Goal: Information Seeking & Learning: Find specific fact

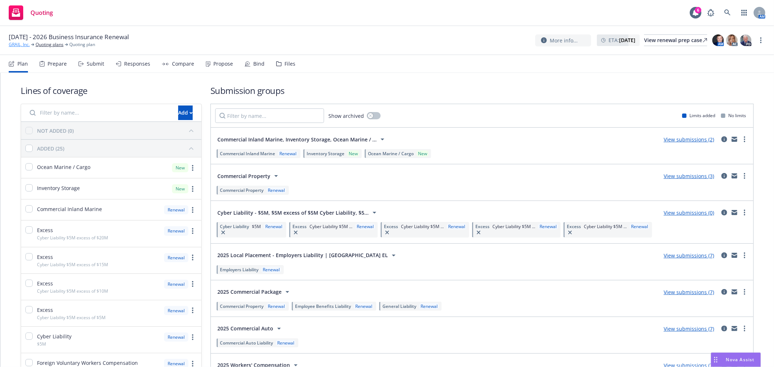
click at [15, 45] on link "GRAIL, Inc." at bounding box center [19, 44] width 21 height 7
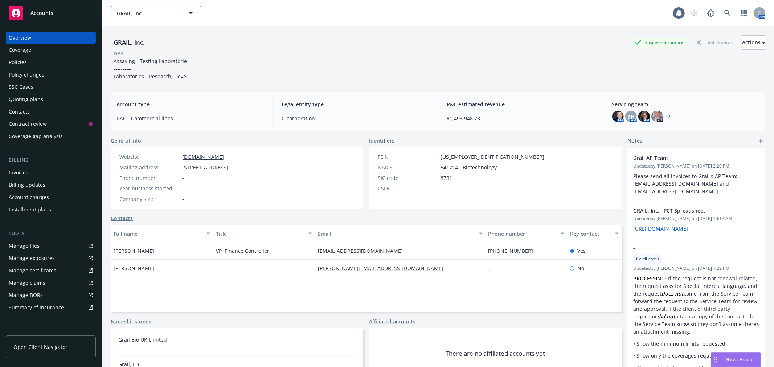
click at [161, 13] on span "GRAIL, Inc." at bounding box center [148, 13] width 63 height 8
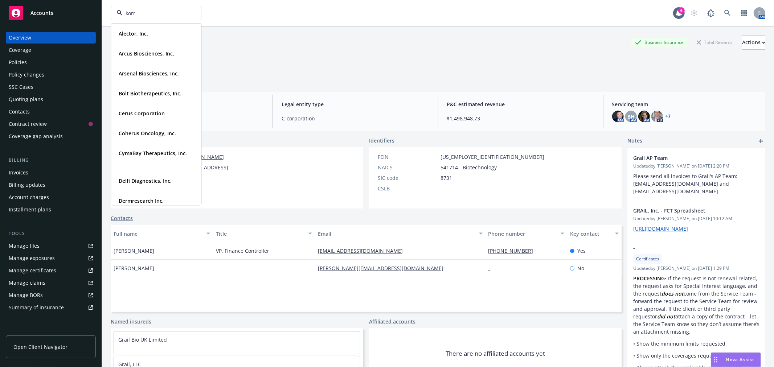
type input "korro"
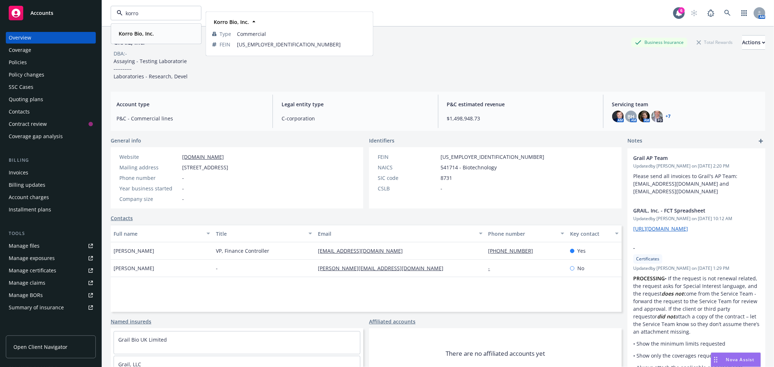
click at [149, 30] on div "Korro Bio, Inc." at bounding box center [136, 33] width 40 height 11
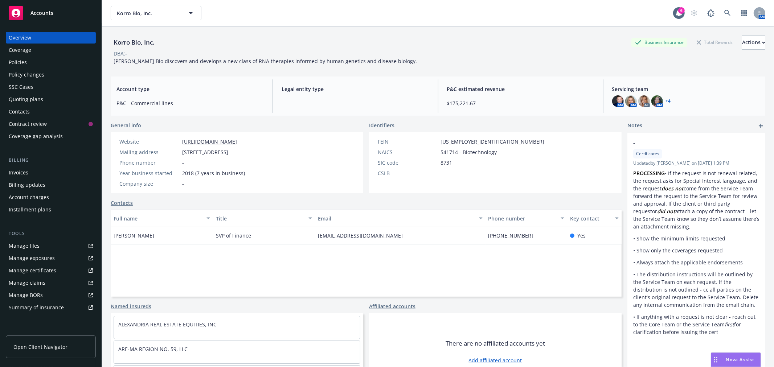
click at [40, 65] on div "Policies" at bounding box center [51, 63] width 84 height 12
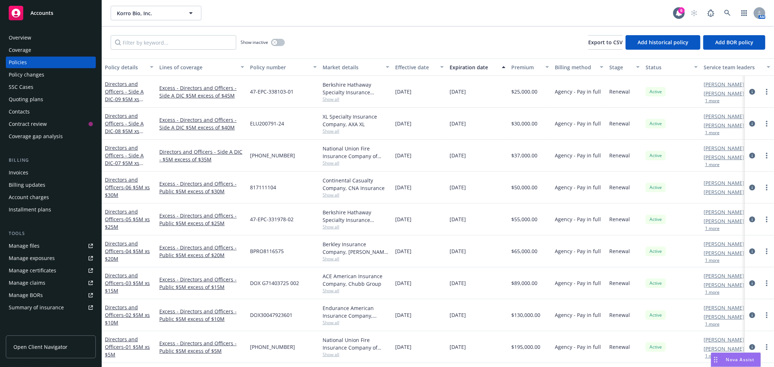
click at [37, 242] on div "Manage files" at bounding box center [24, 246] width 31 height 12
click at [159, 46] on input "Filter by keyword..." at bounding box center [174, 42] width 126 height 15
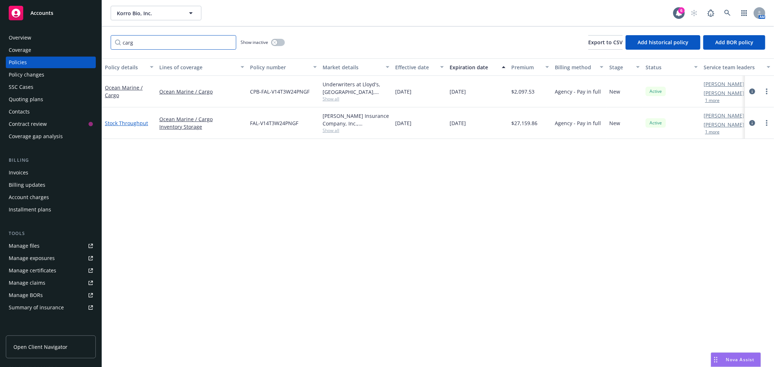
type input "carg"
click at [123, 124] on link "Stock Throughput" at bounding box center [126, 123] width 43 height 7
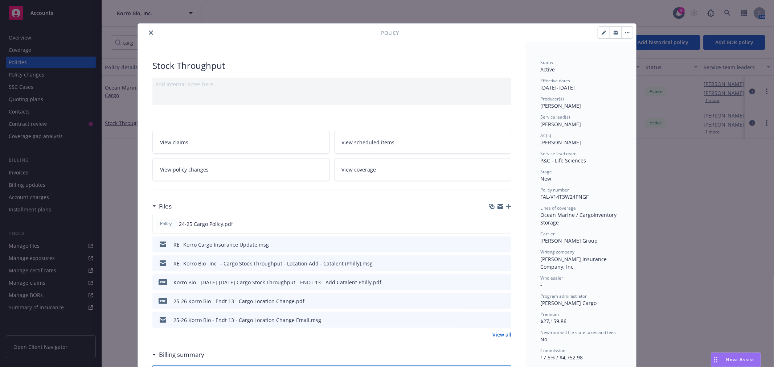
click at [149, 30] on icon "close" at bounding box center [151, 32] width 4 height 4
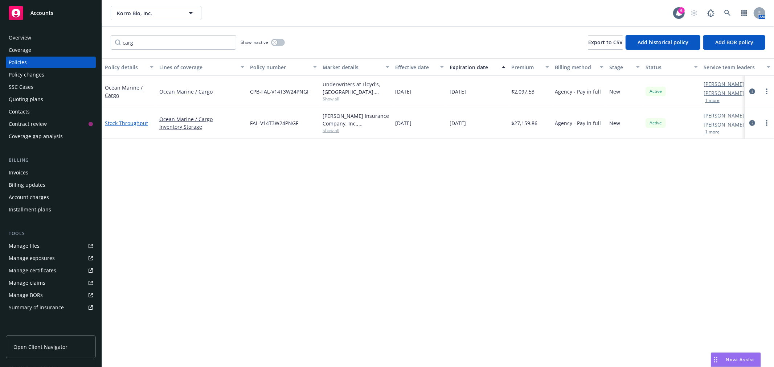
click at [137, 123] on link "Stock Throughput" at bounding box center [126, 123] width 43 height 7
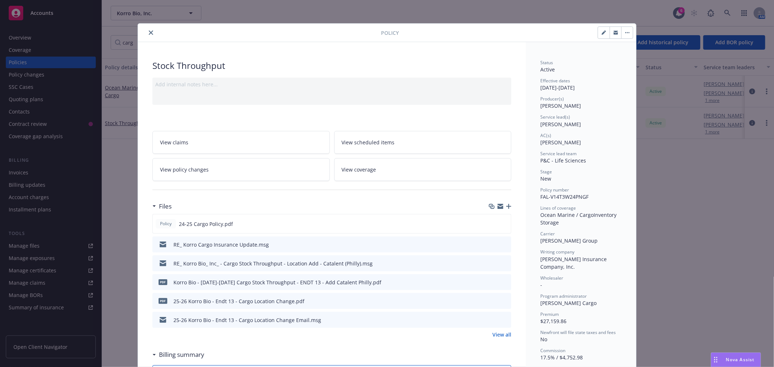
click at [150, 33] on button "close" at bounding box center [151, 32] width 9 height 9
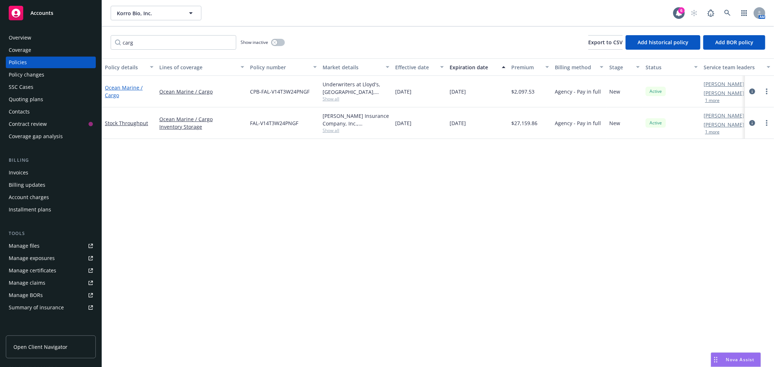
click at [126, 87] on link "Ocean Marine / Cargo" at bounding box center [124, 91] width 38 height 15
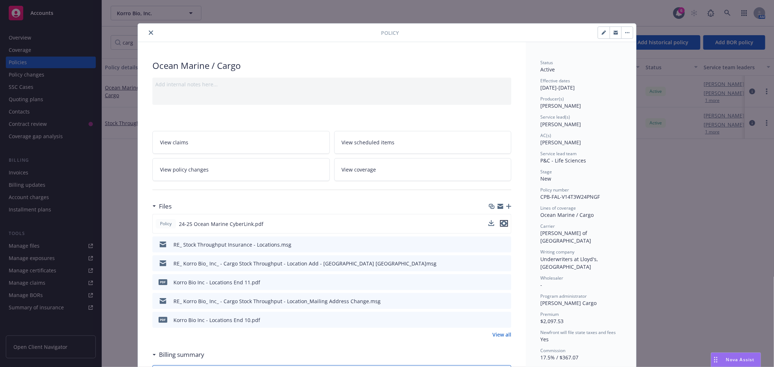
click at [503, 223] on icon "preview file" at bounding box center [504, 223] width 7 height 5
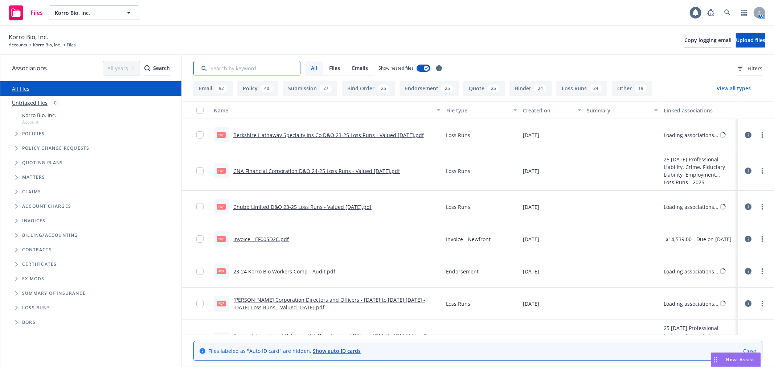
click at [227, 68] on input "Search by keyword..." at bounding box center [247, 68] width 107 height 15
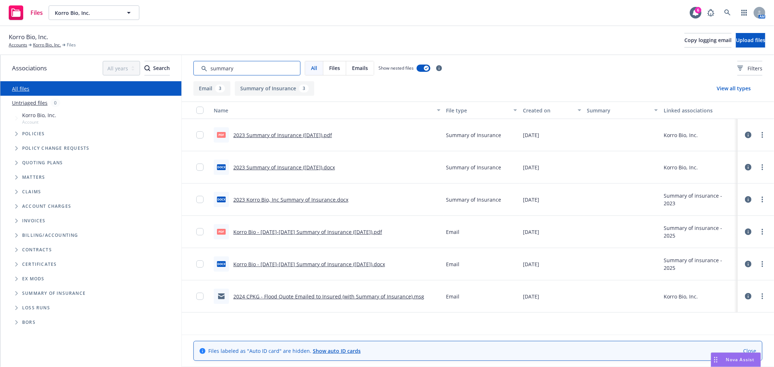
type input "summary"
click at [306, 230] on link "Korro Bio - 2024-2025 Summary of Insurance (January 2025).pdf" at bounding box center [307, 232] width 149 height 7
click at [308, 135] on link "2023 Summary of Insurance (December 2023).pdf" at bounding box center [282, 135] width 99 height 7
click at [291, 261] on link "Korro Bio - 2024-2025 Summary of Insurance (January 2025).docx" at bounding box center [309, 264] width 152 height 7
click at [281, 229] on link "Korro Bio - 2024-2025 Summary of Insurance (January 2025).pdf" at bounding box center [307, 232] width 149 height 7
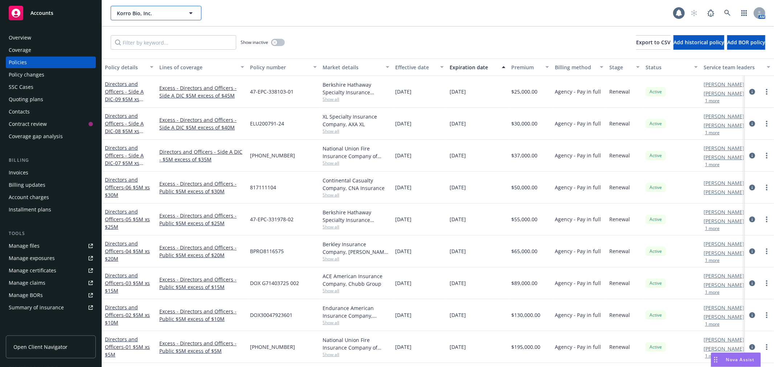
click at [150, 13] on span "Korro Bio, Inc." at bounding box center [148, 13] width 63 height 8
type input "alector"
click at [139, 33] on strong "Alector, Inc." at bounding box center [133, 33] width 29 height 7
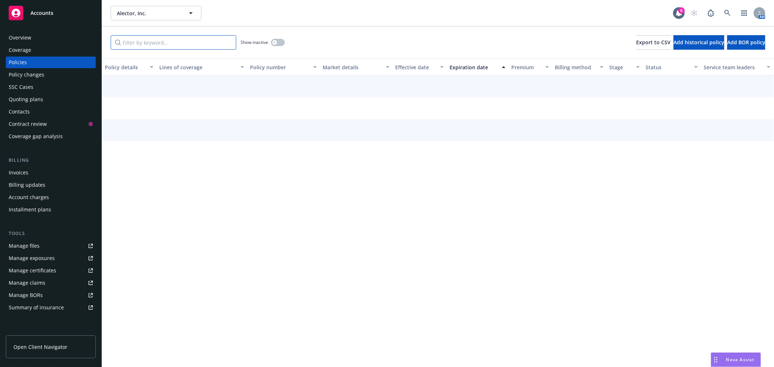
click at [147, 40] on input "Filter by keyword..." at bounding box center [174, 42] width 126 height 15
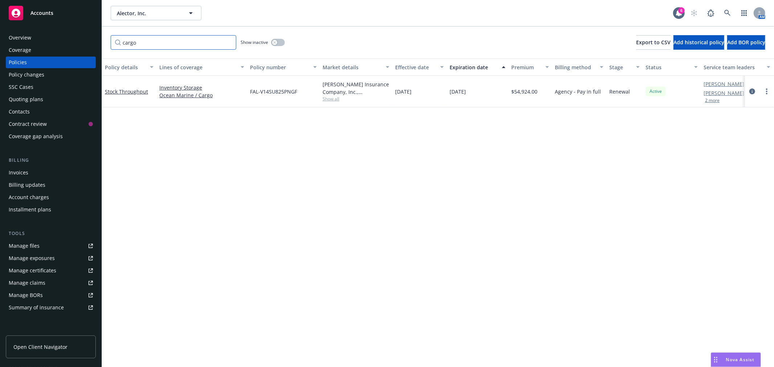
type input "cargo"
click at [148, 16] on span "Alector, Inc." at bounding box center [148, 13] width 63 height 8
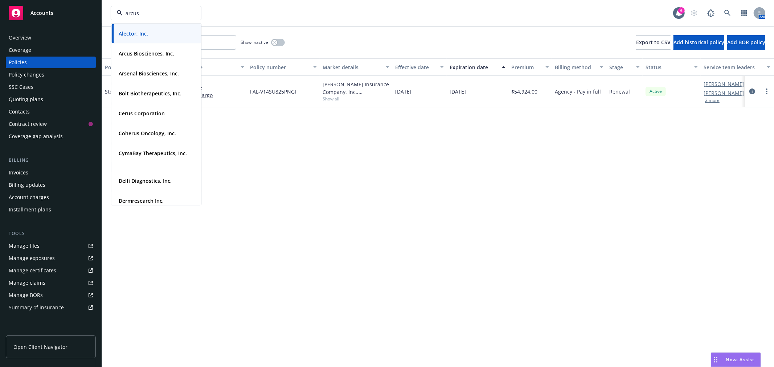
type input "arcus"
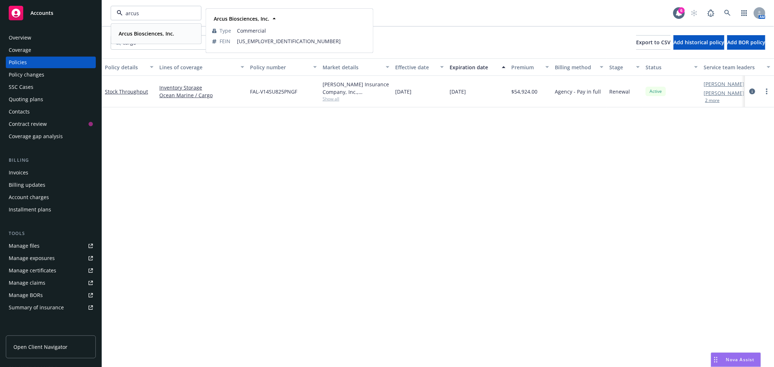
click at [142, 30] on strong "Arcus Biosciences, Inc." at bounding box center [147, 33] width 56 height 7
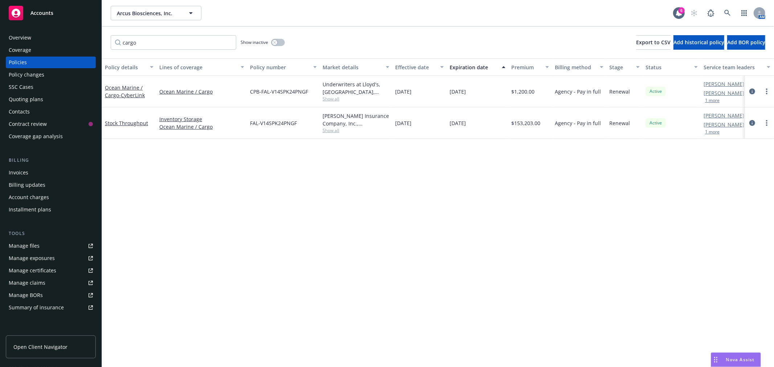
click at [52, 243] on link "Manage files" at bounding box center [51, 246] width 90 height 12
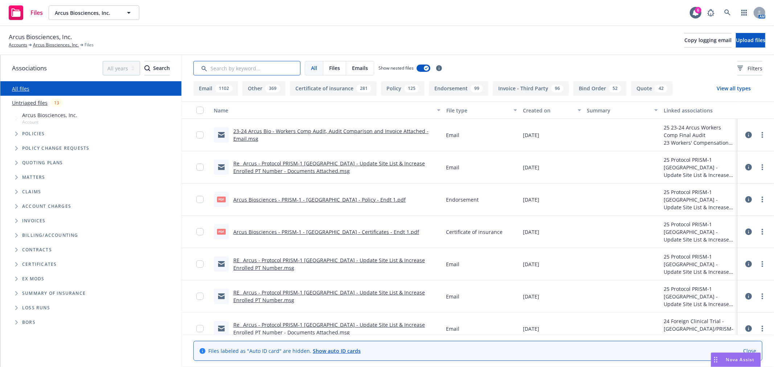
click at [231, 65] on input "Search by keyword..." at bounding box center [247, 68] width 107 height 15
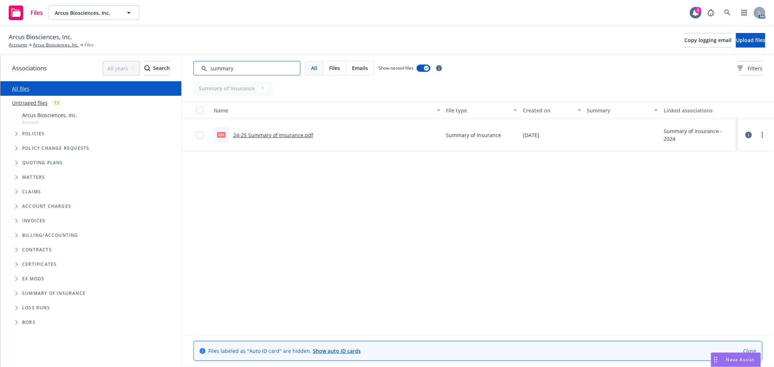
type input "summary"
click at [271, 136] on link "24-25 Summary of Insurance.pdf" at bounding box center [273, 135] width 80 height 7
click at [696, 13] on icon at bounding box center [696, 12] width 6 height 7
click at [692, 12] on div at bounding box center [696, 13] width 12 height 12
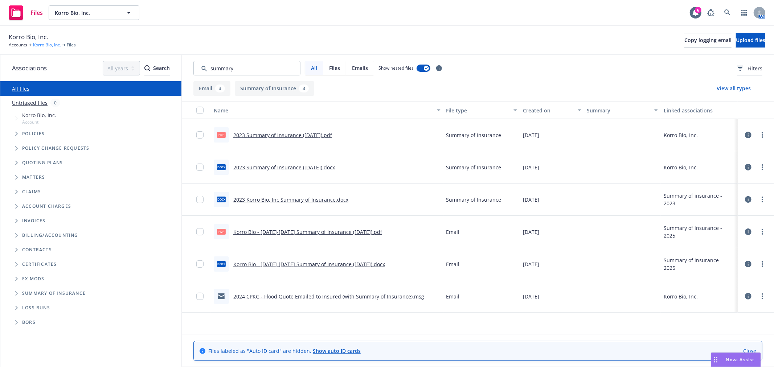
click at [40, 45] on link "Korro Bio, Inc." at bounding box center [47, 45] width 28 height 7
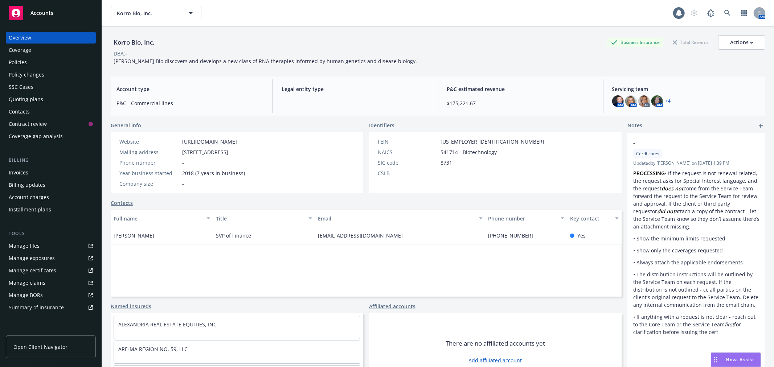
click at [45, 64] on div "Policies" at bounding box center [51, 63] width 84 height 12
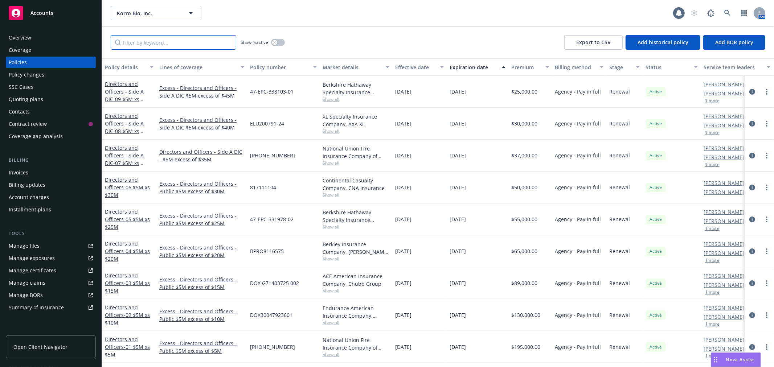
drag, startPoint x: 173, startPoint y: 42, endPoint x: 177, endPoint y: 40, distance: 4.5
click at [173, 43] on input "Filter by keyword..." at bounding box center [174, 42] width 126 height 15
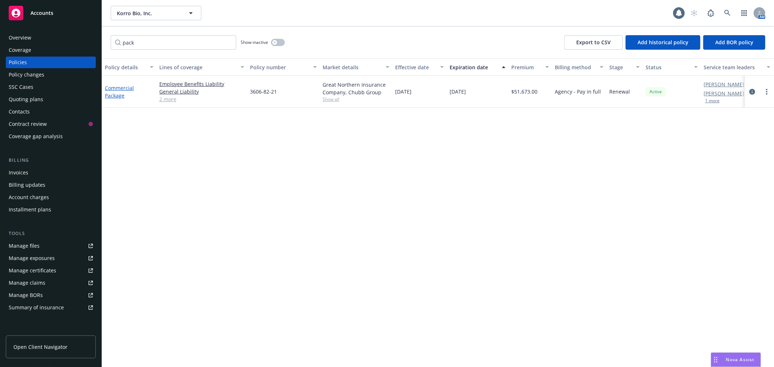
click at [114, 88] on link "Commercial Package" at bounding box center [119, 92] width 29 height 15
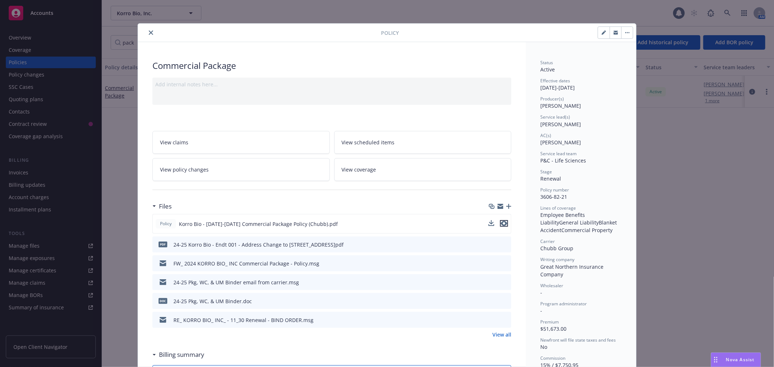
click at [504, 223] on icon "preview file" at bounding box center [504, 223] width 7 height 5
click at [148, 36] on button "close" at bounding box center [151, 32] width 9 height 9
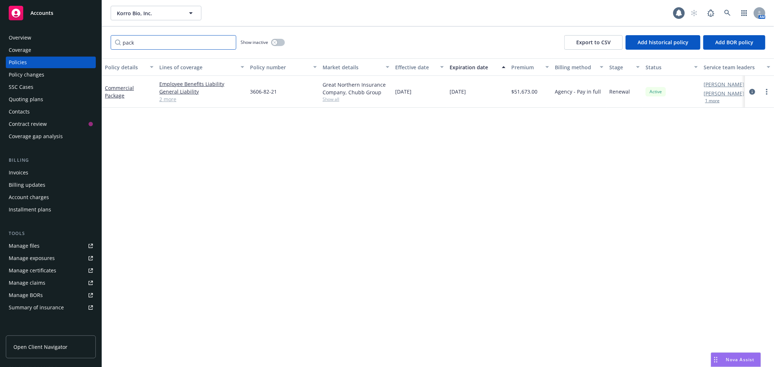
drag, startPoint x: 148, startPoint y: 39, endPoint x: 77, endPoint y: 41, distance: 71.2
click at [77, 41] on div "Accounts Overview Coverage Policies Policy changes SSC Cases Quoting plans Cont…" at bounding box center [387, 183] width 774 height 367
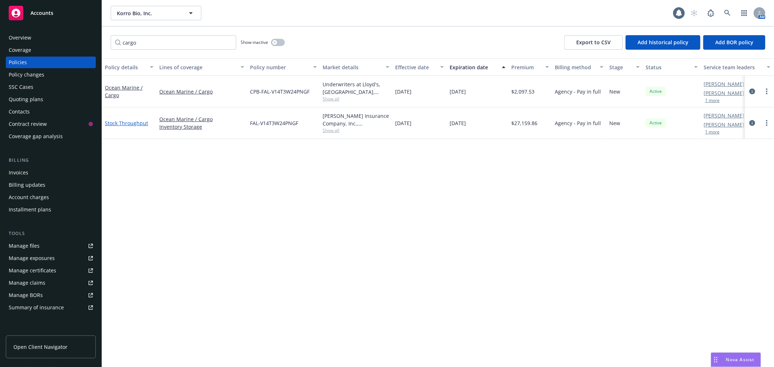
click at [113, 122] on link "Stock Throughput" at bounding box center [126, 123] width 43 height 7
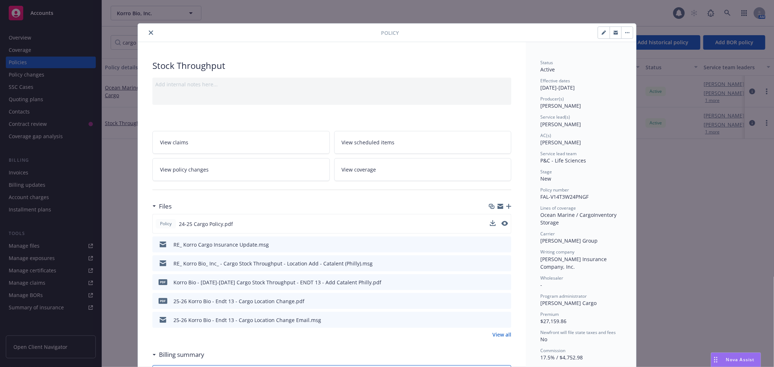
click at [444, 226] on div "Policy 24-25 Cargo Policy.pdf" at bounding box center [331, 224] width 359 height 20
click at [498, 221] on div at bounding box center [499, 224] width 18 height 8
click at [502, 223] on icon "preview file" at bounding box center [504, 223] width 7 height 5
drag, startPoint x: 151, startPoint y: 33, endPoint x: 145, endPoint y: 39, distance: 8.7
click at [150, 33] on button "close" at bounding box center [151, 32] width 9 height 9
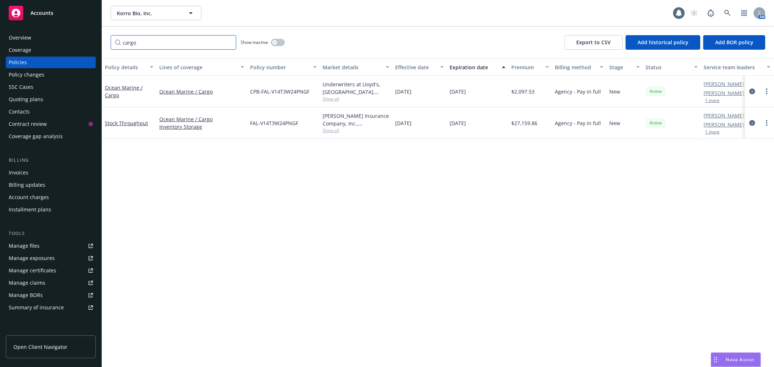
drag, startPoint x: 147, startPoint y: 44, endPoint x: 5, endPoint y: 39, distance: 141.3
click at [4, 42] on div "Accounts Overview Coverage Policies Policy changes SSC Cases Quoting plans Cont…" at bounding box center [387, 183] width 774 height 367
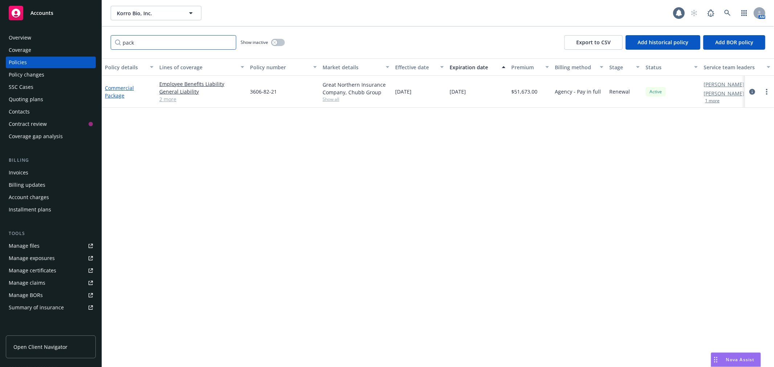
type input "pack"
click at [109, 93] on link "Commercial Package" at bounding box center [119, 92] width 29 height 15
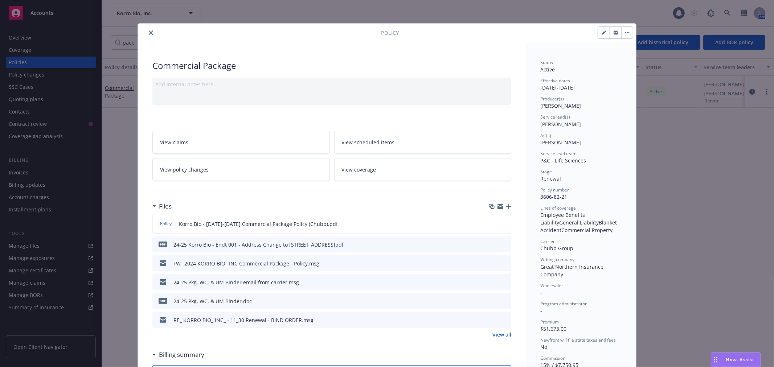
scroll to position [22, 0]
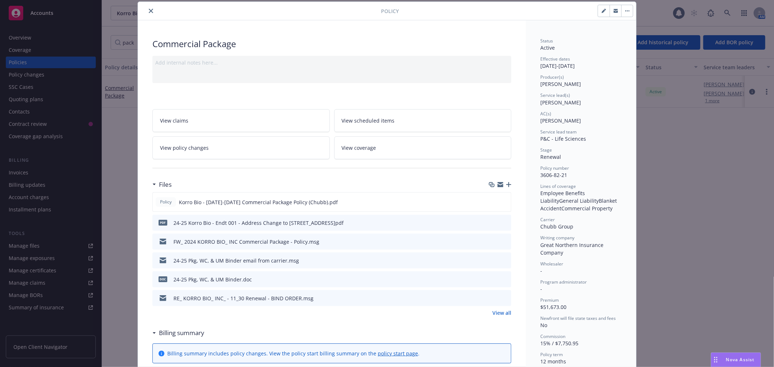
click at [51, 202] on div "Policy Commercial Package Add internal notes here... View claims View scheduled…" at bounding box center [387, 183] width 774 height 367
click at [28, 241] on div "Policy Commercial Package Add internal notes here... View claims View scheduled…" at bounding box center [387, 183] width 774 height 367
click at [149, 10] on icon "close" at bounding box center [151, 11] width 4 height 4
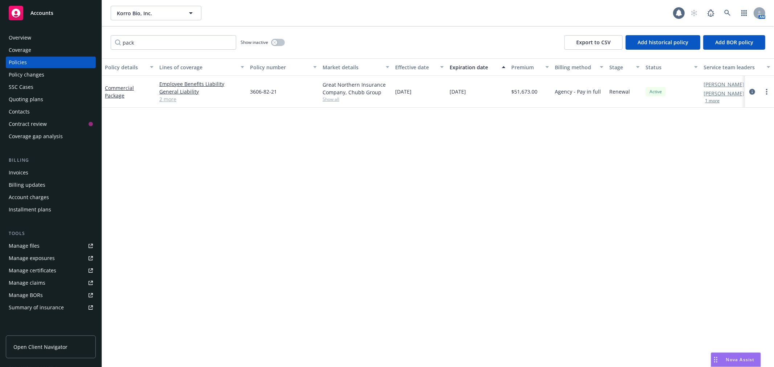
click at [56, 241] on link "Manage files" at bounding box center [51, 246] width 90 height 12
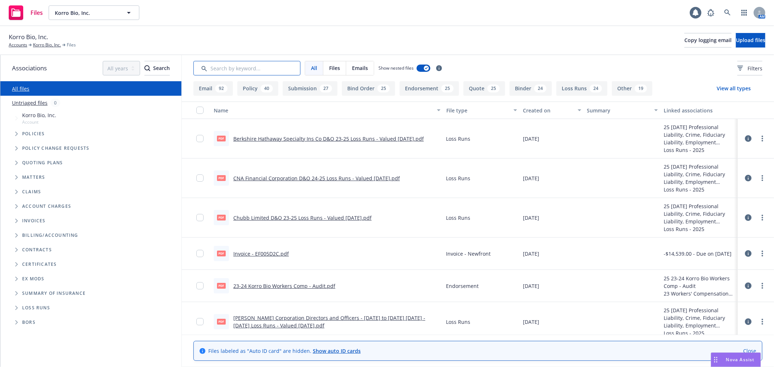
click at [257, 69] on input "Search by keyword..." at bounding box center [247, 68] width 107 height 15
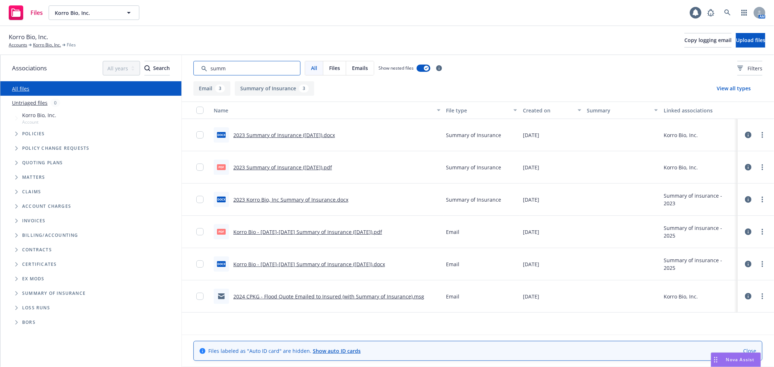
type input "summ"
click at [286, 232] on link "Korro Bio - [DATE]-[DATE] Summary of Insurance ([DATE]).pdf" at bounding box center [307, 232] width 149 height 7
click at [275, 168] on link "2023 Summary of Insurance ([DATE]).pdf" at bounding box center [282, 167] width 99 height 7
click at [46, 44] on link "Korro Bio, Inc." at bounding box center [47, 45] width 28 height 7
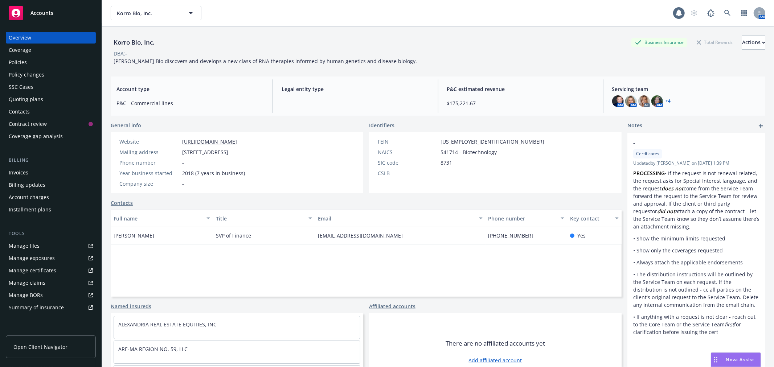
click at [29, 61] on div "Policies" at bounding box center [51, 63] width 84 height 12
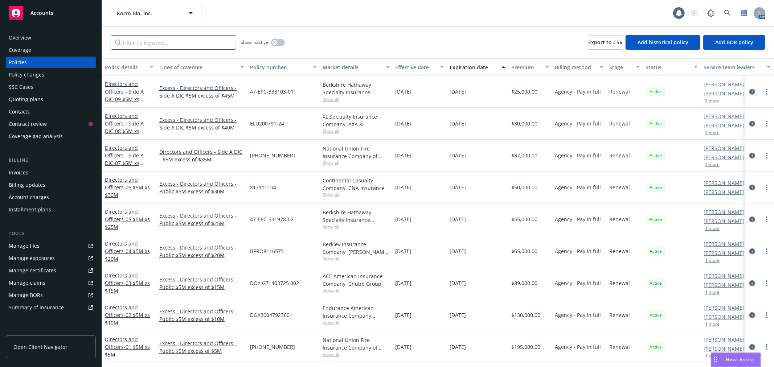
click at [159, 46] on input "Filter by keyword..." at bounding box center [174, 42] width 126 height 15
type input "o"
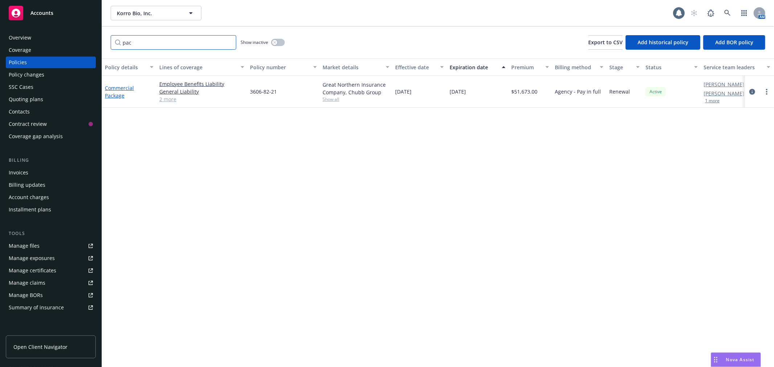
type input "pac"
click at [115, 88] on link "Commercial Package" at bounding box center [119, 92] width 29 height 15
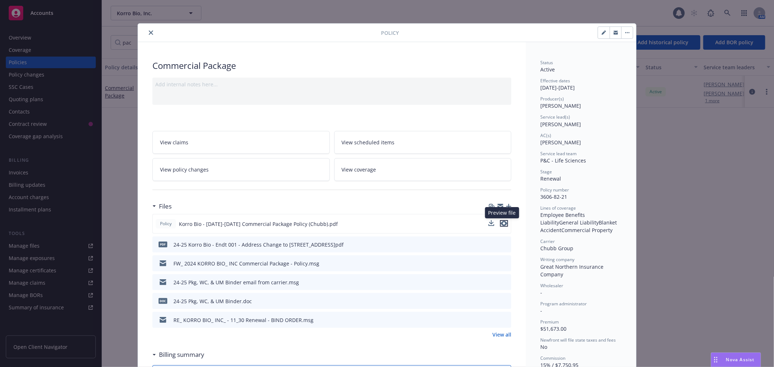
click at [503, 224] on icon "preview file" at bounding box center [504, 223] width 7 height 5
click at [149, 31] on icon "close" at bounding box center [151, 32] width 4 height 4
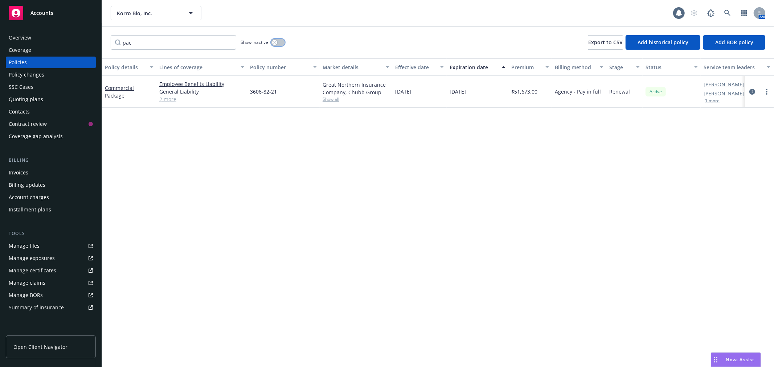
click at [274, 42] on icon "button" at bounding box center [274, 42] width 3 height 3
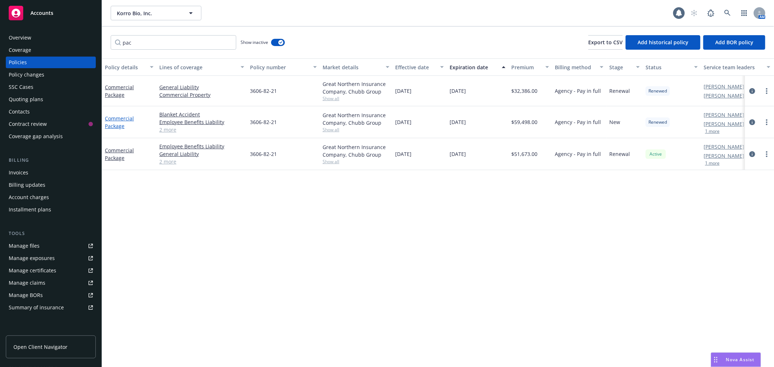
click at [113, 122] on link "Commercial Package" at bounding box center [119, 122] width 29 height 15
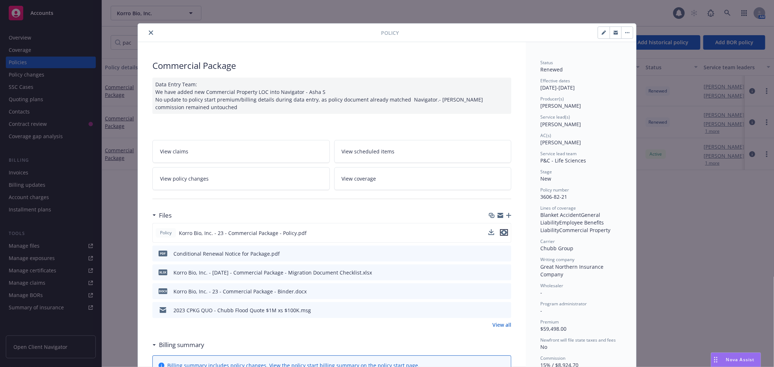
click at [501, 233] on icon "preview file" at bounding box center [504, 232] width 7 height 5
click at [151, 35] on button "close" at bounding box center [151, 32] width 9 height 9
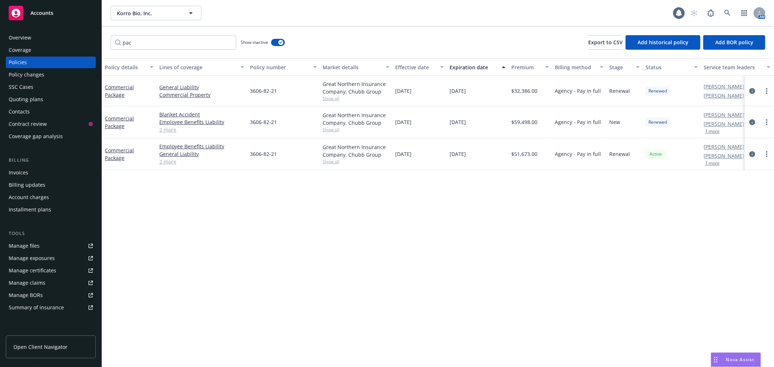
click at [32, 35] on div "Overview" at bounding box center [51, 38] width 84 height 12
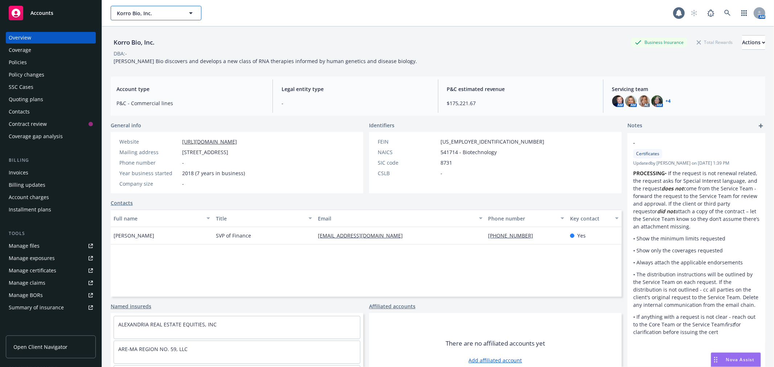
click at [143, 16] on span "Korro Bio, Inc." at bounding box center [148, 13] width 63 height 8
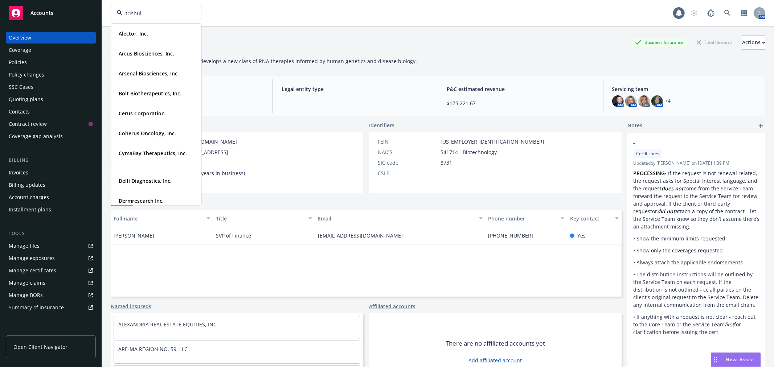
type input "trishula"
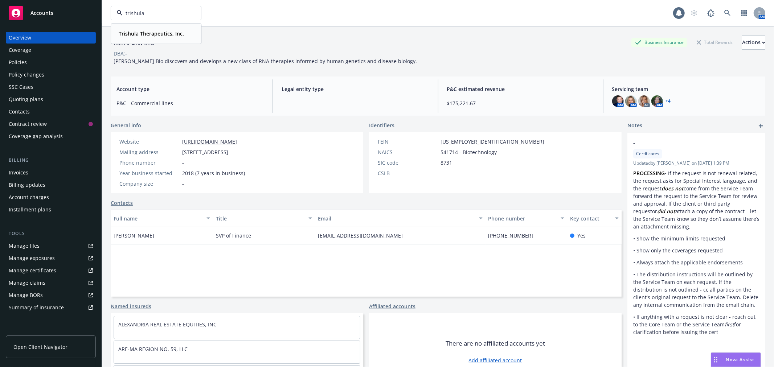
click at [146, 34] on strong "Trishula Therapeutics, Inc." at bounding box center [151, 33] width 65 height 7
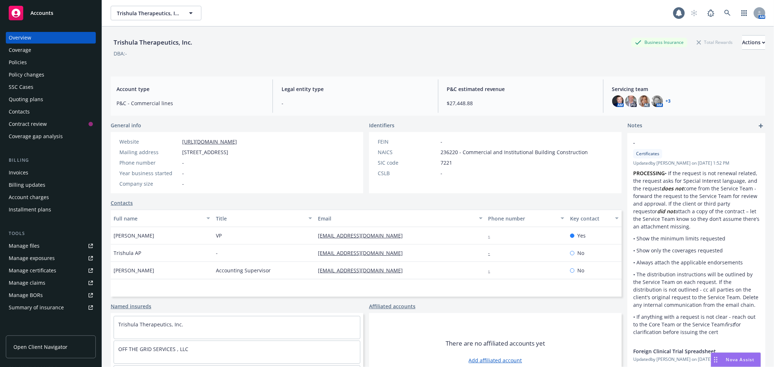
click at [37, 100] on div "Quoting plans" at bounding box center [26, 100] width 34 height 12
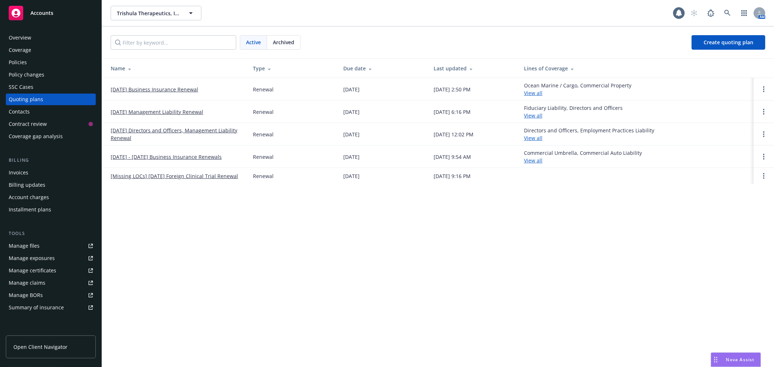
click at [154, 89] on link "09/18/25 Business Insurance Renewal" at bounding box center [155, 90] width 88 height 8
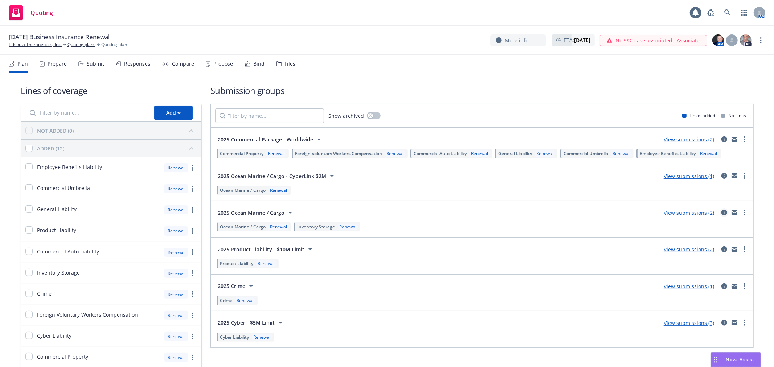
click at [722, 213] on icon "circleInformation" at bounding box center [725, 213] width 6 height 6
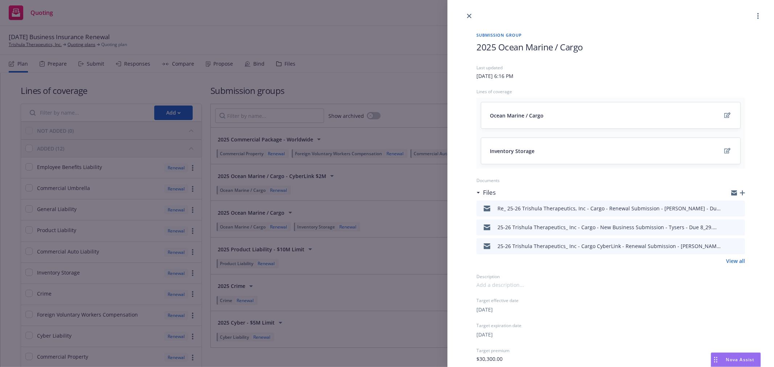
click at [383, 183] on div "Submission group 2025 Ocean Marine / Cargo Last updated [DATE] 6:16 PM Lines of…" at bounding box center [387, 183] width 774 height 367
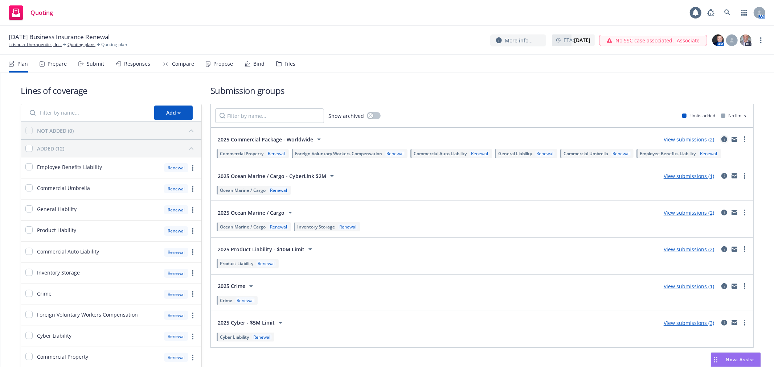
click at [722, 142] on icon "circleInformation" at bounding box center [725, 140] width 6 height 6
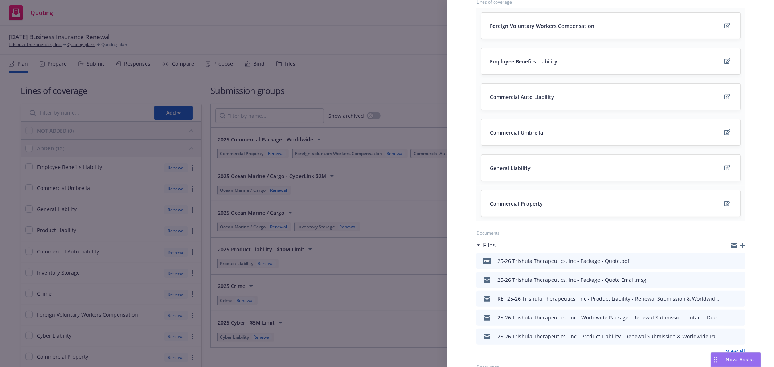
scroll to position [202, 0]
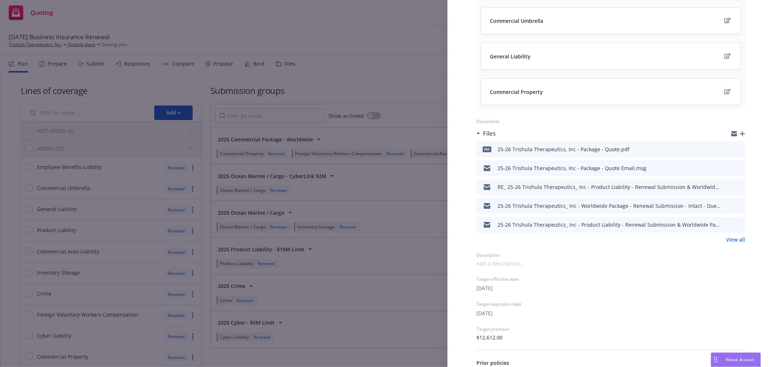
click at [735, 225] on icon "preview file" at bounding box center [738, 224] width 7 height 5
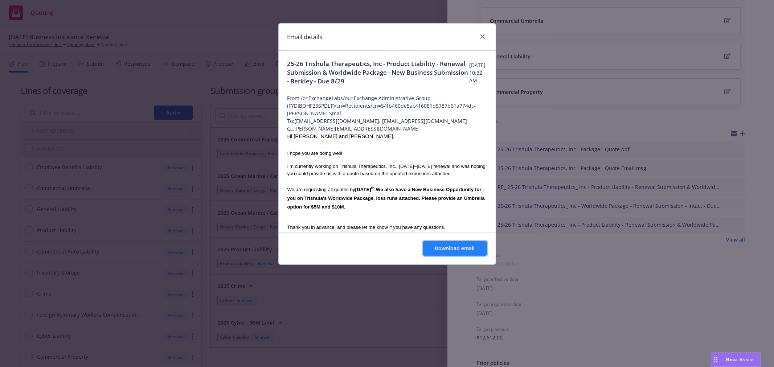
click at [452, 249] on span "Download email" at bounding box center [455, 248] width 40 height 7
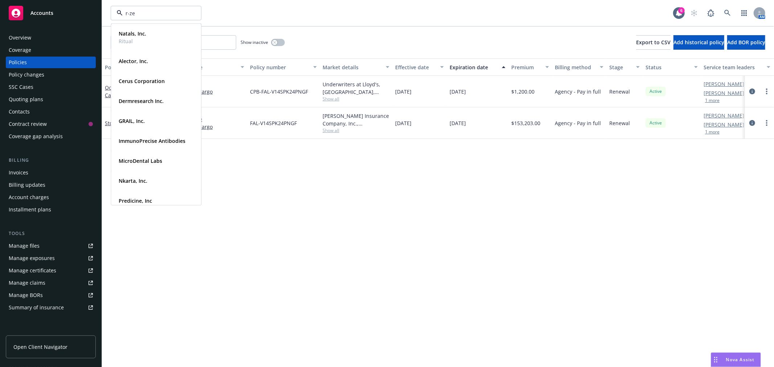
type input "r-zer"
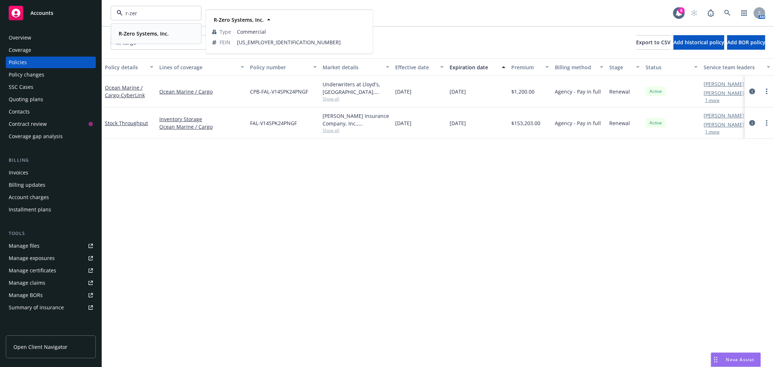
click at [151, 35] on strong "R-Zero Systems, Inc." at bounding box center [144, 33] width 50 height 7
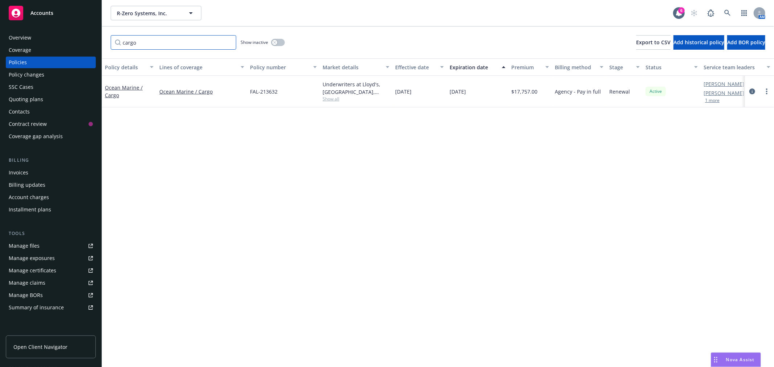
drag, startPoint x: 145, startPoint y: 42, endPoint x: 34, endPoint y: 38, distance: 110.8
click at [44, 42] on div "Accounts Overview Coverage Policies Policy changes SSC Cases Quoting plans Cont…" at bounding box center [387, 183] width 774 height 367
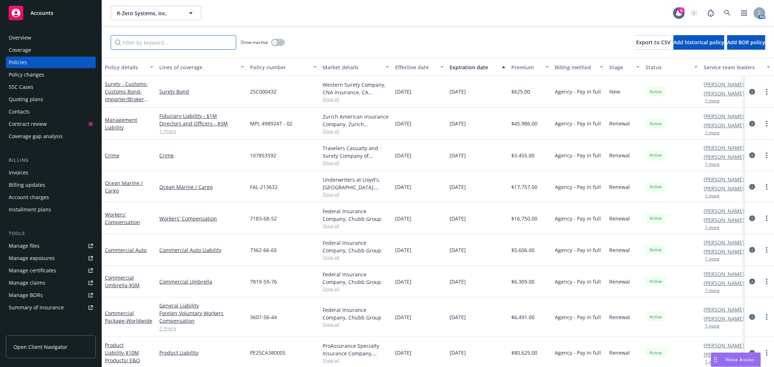
click at [168, 42] on input "Filter by keyword..." at bounding box center [174, 42] width 126 height 15
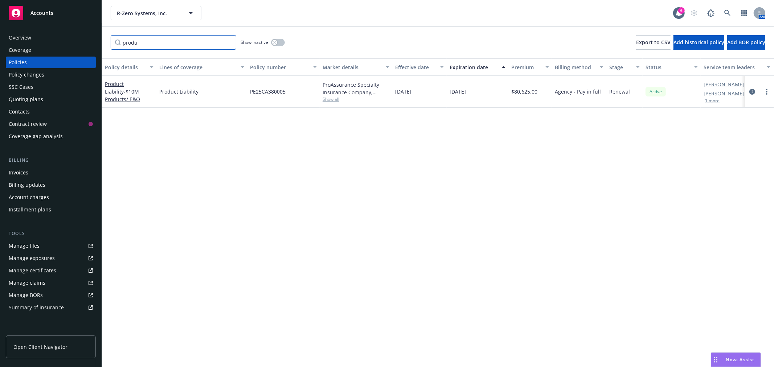
type input "produ"
drag, startPoint x: 289, startPoint y: 91, endPoint x: 247, endPoint y: 92, distance: 42.1
click at [247, 92] on div "Product Liability - $10M Products/ E&O Product Liability PE25CA380005 ProAssura…" at bounding box center [452, 92] width 701 height 32
copy div "PE25CA380005"
click at [39, 38] on div "Overview" at bounding box center [51, 38] width 84 height 12
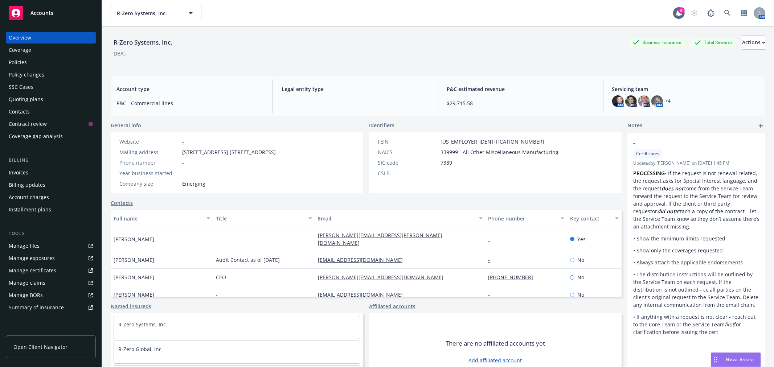
click at [46, 61] on div "Policies" at bounding box center [51, 63] width 84 height 12
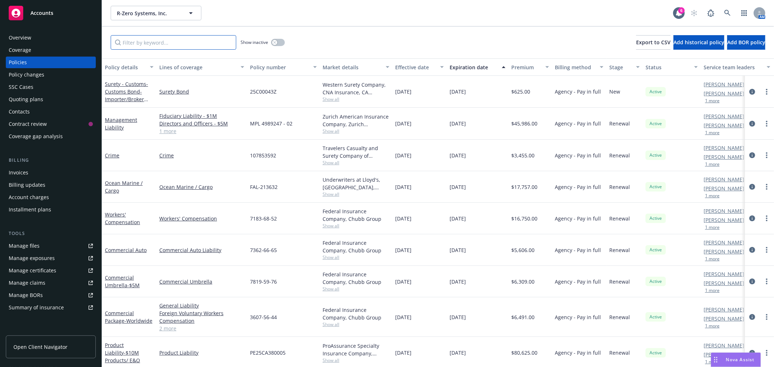
click at [145, 41] on input "Filter by keyword..." at bounding box center [174, 42] width 126 height 15
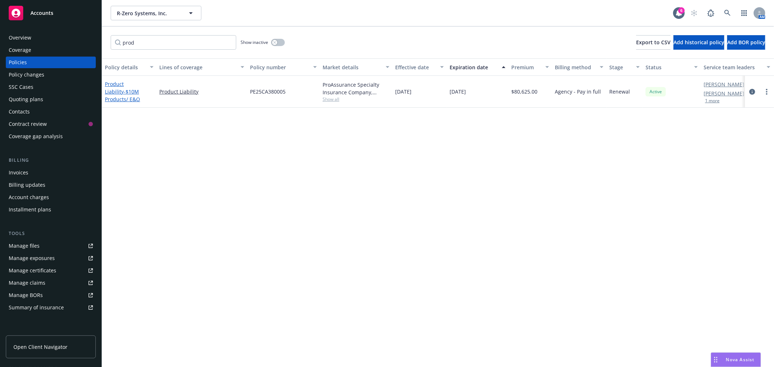
click at [133, 85] on link "Product Liability - $10M Products/ E&O" at bounding box center [122, 92] width 35 height 22
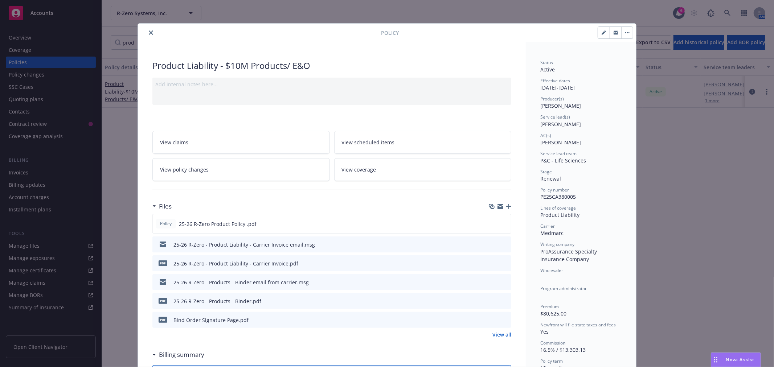
click at [149, 30] on icon "close" at bounding box center [151, 32] width 4 height 4
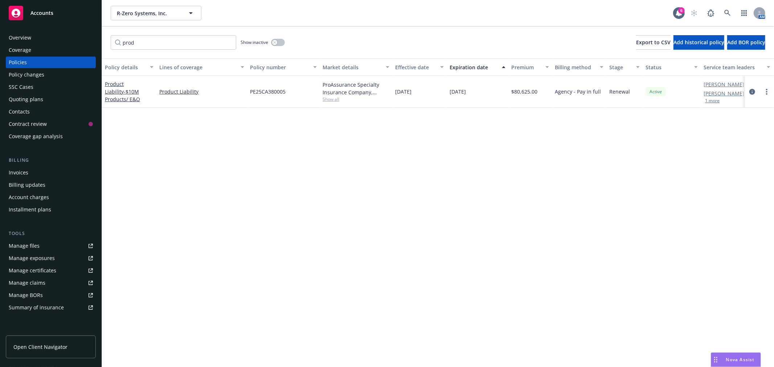
click at [257, 17] on div "R-Zero Systems, Inc. R-Zero Systems, Inc." at bounding box center [392, 13] width 563 height 15
drag, startPoint x: 146, startPoint y: 46, endPoint x: 52, endPoint y: 45, distance: 94.1
click at [52, 45] on div "Accounts Overview Coverage Policies Policy changes SSC Cases Quoting plans Cont…" at bounding box center [387, 183] width 774 height 367
type input "x"
type input "CARG"
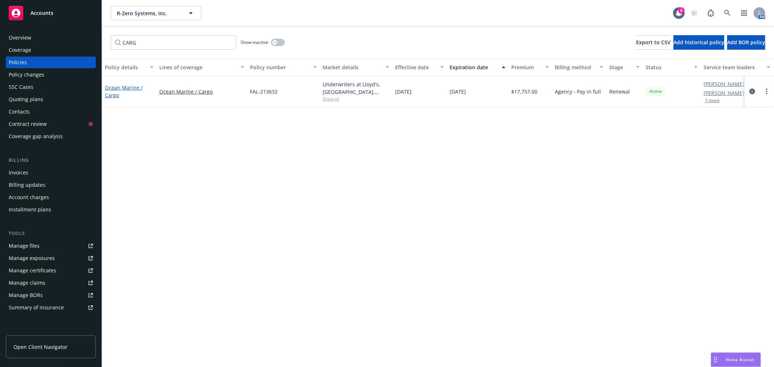
click at [129, 89] on link "Ocean Marine / Cargo" at bounding box center [124, 91] width 38 height 15
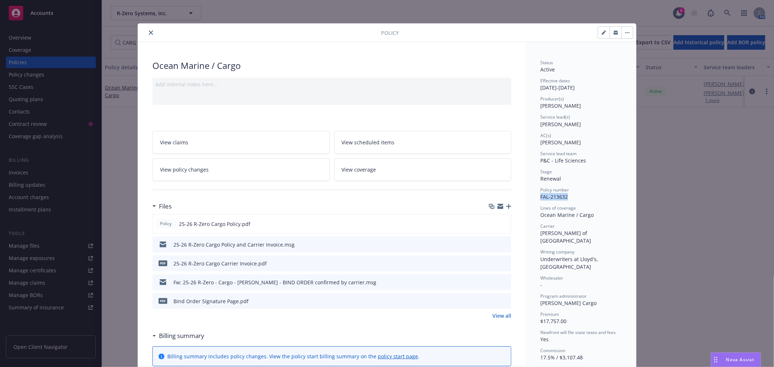
drag, startPoint x: 553, startPoint y: 198, endPoint x: 537, endPoint y: 198, distance: 16.0
click at [541, 198] on div "Policy number FAL-213632" at bounding box center [581, 194] width 81 height 14
copy span "FAL-213632"
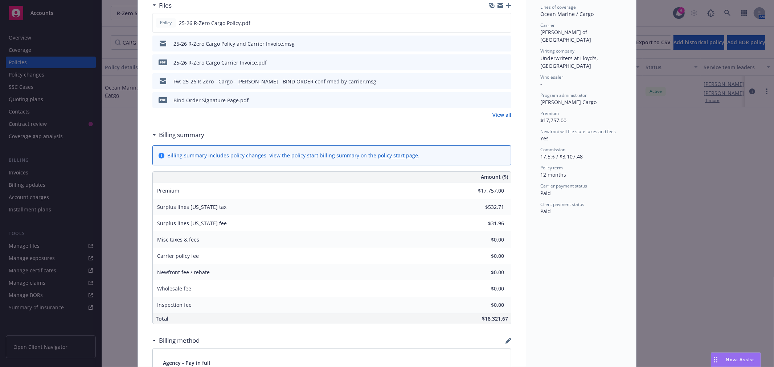
scroll to position [202, 0]
click at [553, 321] on div "Status Active Effective dates [DATE] - [DATE] Producer(s) [PERSON_NAME] Service…" at bounding box center [581, 312] width 110 height 942
click at [695, 255] on div "Policy Ocean Marine / Cargo Add internal notes here... View claims View schedul…" at bounding box center [387, 183] width 774 height 367
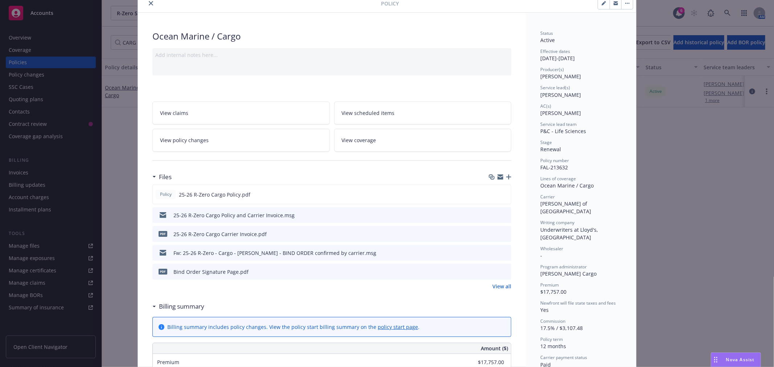
scroll to position [0, 0]
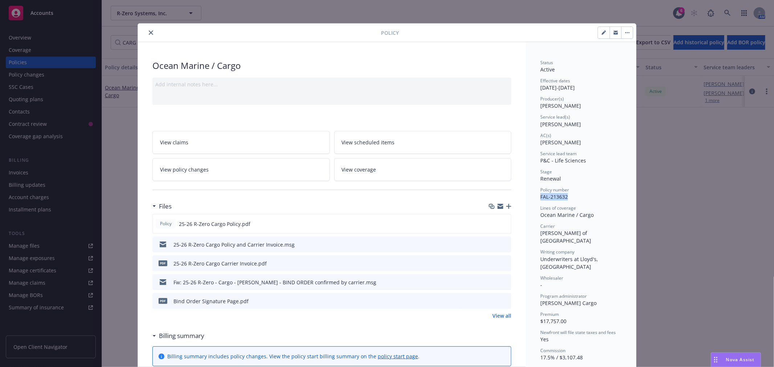
drag, startPoint x: 568, startPoint y: 198, endPoint x: 525, endPoint y: 199, distance: 42.9
copy span "FAL-213632"
drag, startPoint x: 148, startPoint y: 32, endPoint x: 40, endPoint y: 60, distance: 111.1
click at [149, 32] on icon "close" at bounding box center [151, 32] width 4 height 4
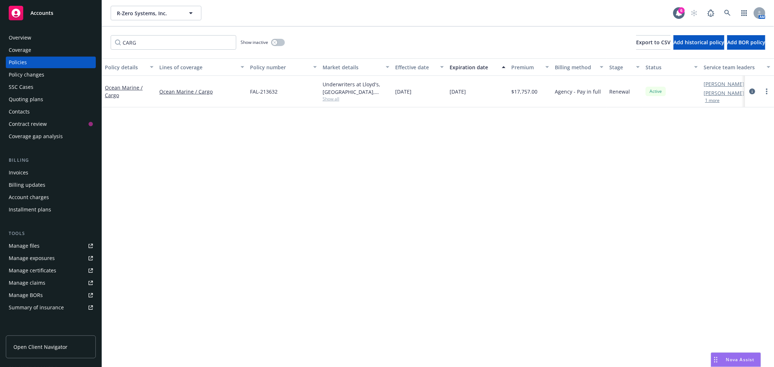
click at [12, 34] on div "Overview" at bounding box center [20, 38] width 23 height 12
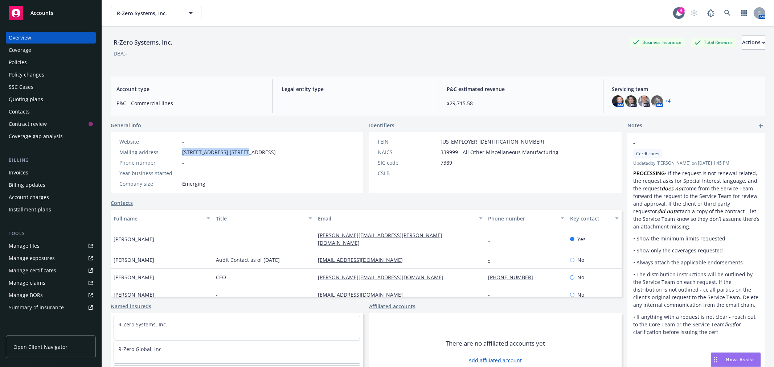
drag, startPoint x: 236, startPoint y: 151, endPoint x: 179, endPoint y: 151, distance: 57.7
click at [179, 151] on div "Mailing address [STREET_ADDRESS] [STREET_ADDRESS]" at bounding box center [198, 153] width 162 height 8
copy div "[STREET_ADDRESS] Floor 4"
click at [21, 57] on div "Policies" at bounding box center [18, 63] width 18 height 12
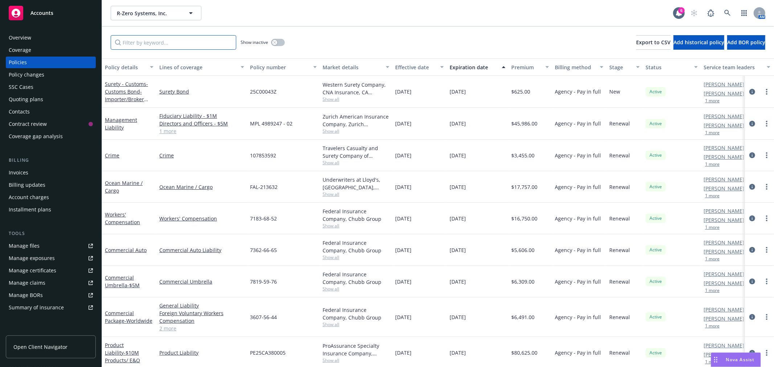
click at [147, 45] on input "Filter by keyword..." at bounding box center [174, 42] width 126 height 15
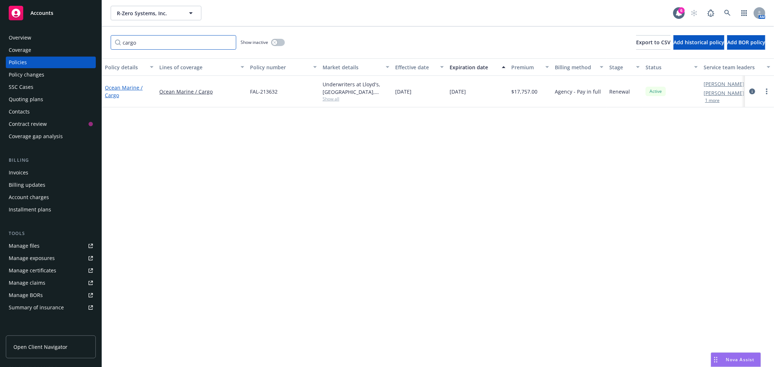
type input "cargo"
click at [111, 87] on link "Ocean Marine / Cargo" at bounding box center [124, 91] width 38 height 15
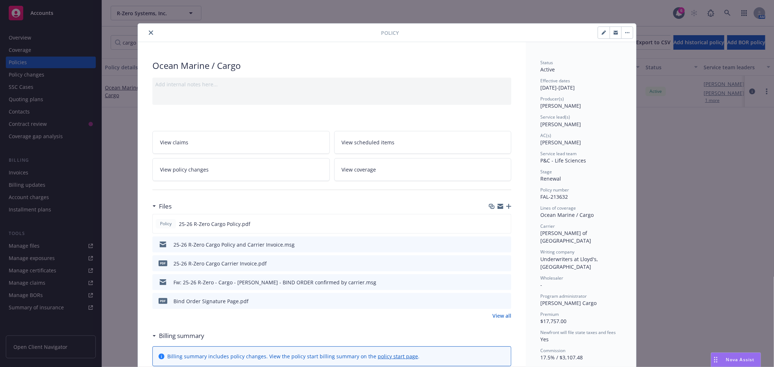
scroll to position [22, 0]
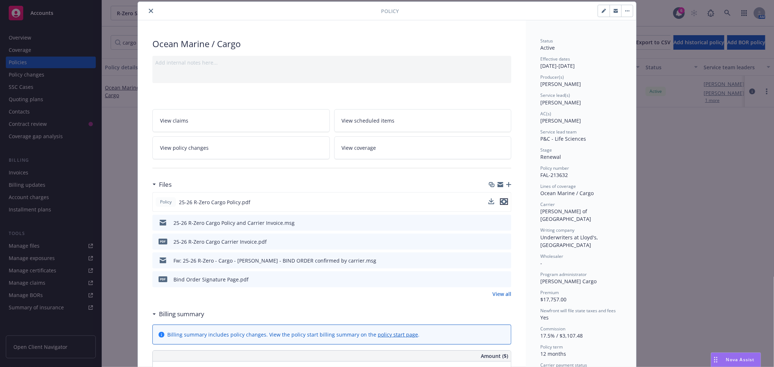
click at [504, 201] on icon "preview file" at bounding box center [504, 201] width 7 height 5
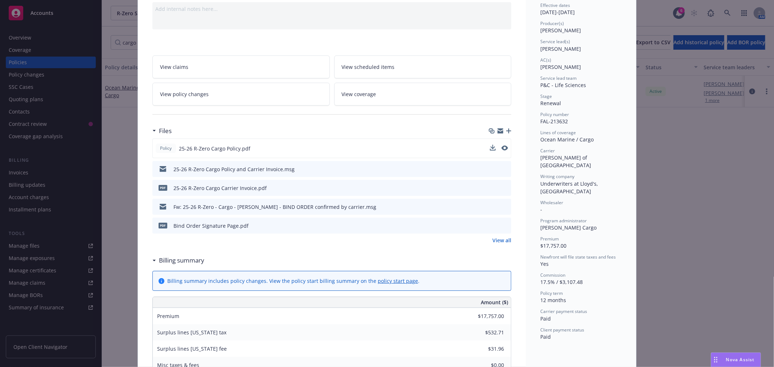
scroll to position [0, 0]
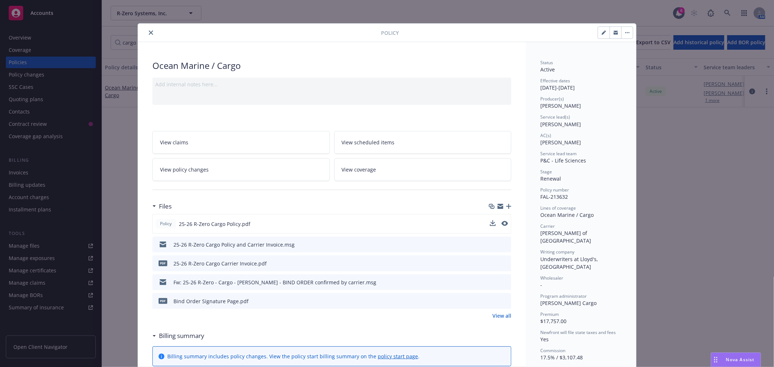
click at [149, 30] on icon "close" at bounding box center [151, 32] width 4 height 4
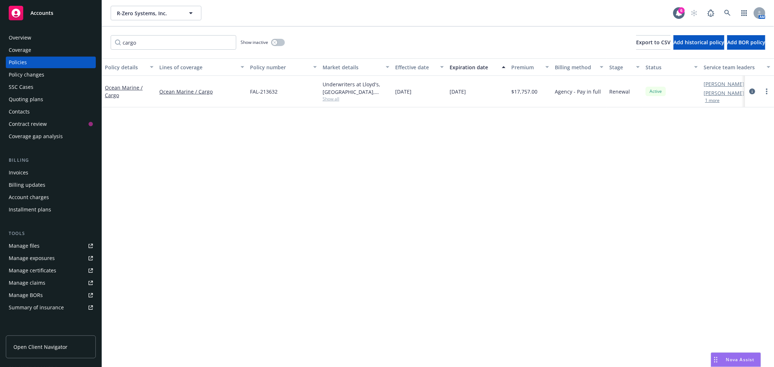
click at [34, 111] on div "Contacts" at bounding box center [51, 112] width 84 height 12
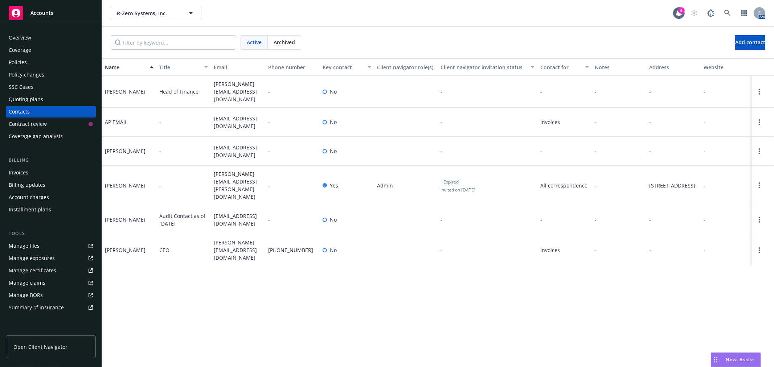
click at [38, 95] on div "Quoting plans" at bounding box center [26, 100] width 34 height 12
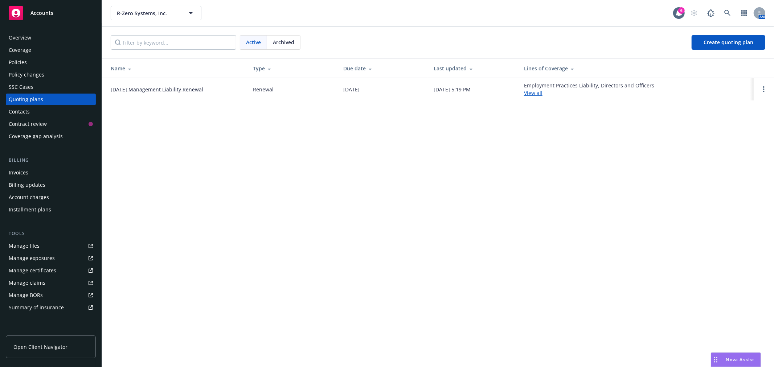
click at [283, 37] on div "Archived" at bounding box center [283, 43] width 33 height 14
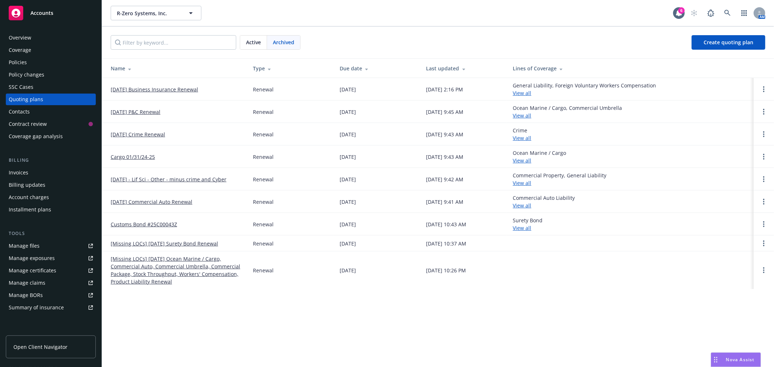
click at [148, 92] on link "[DATE] Business Insurance Renewal" at bounding box center [155, 90] width 88 height 8
